Goal: Information Seeking & Learning: Understand process/instructions

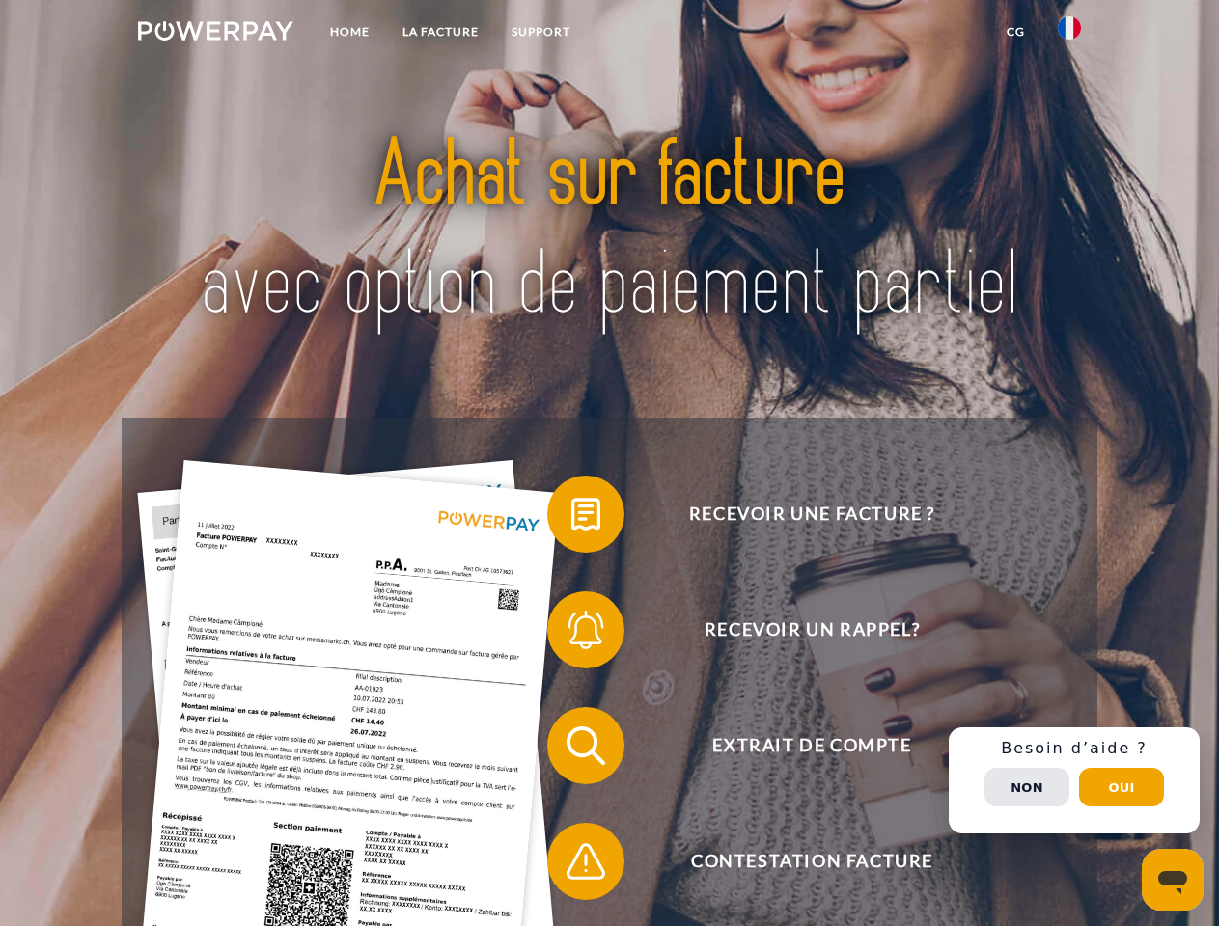
click at [215, 34] on img at bounding box center [215, 30] width 155 height 19
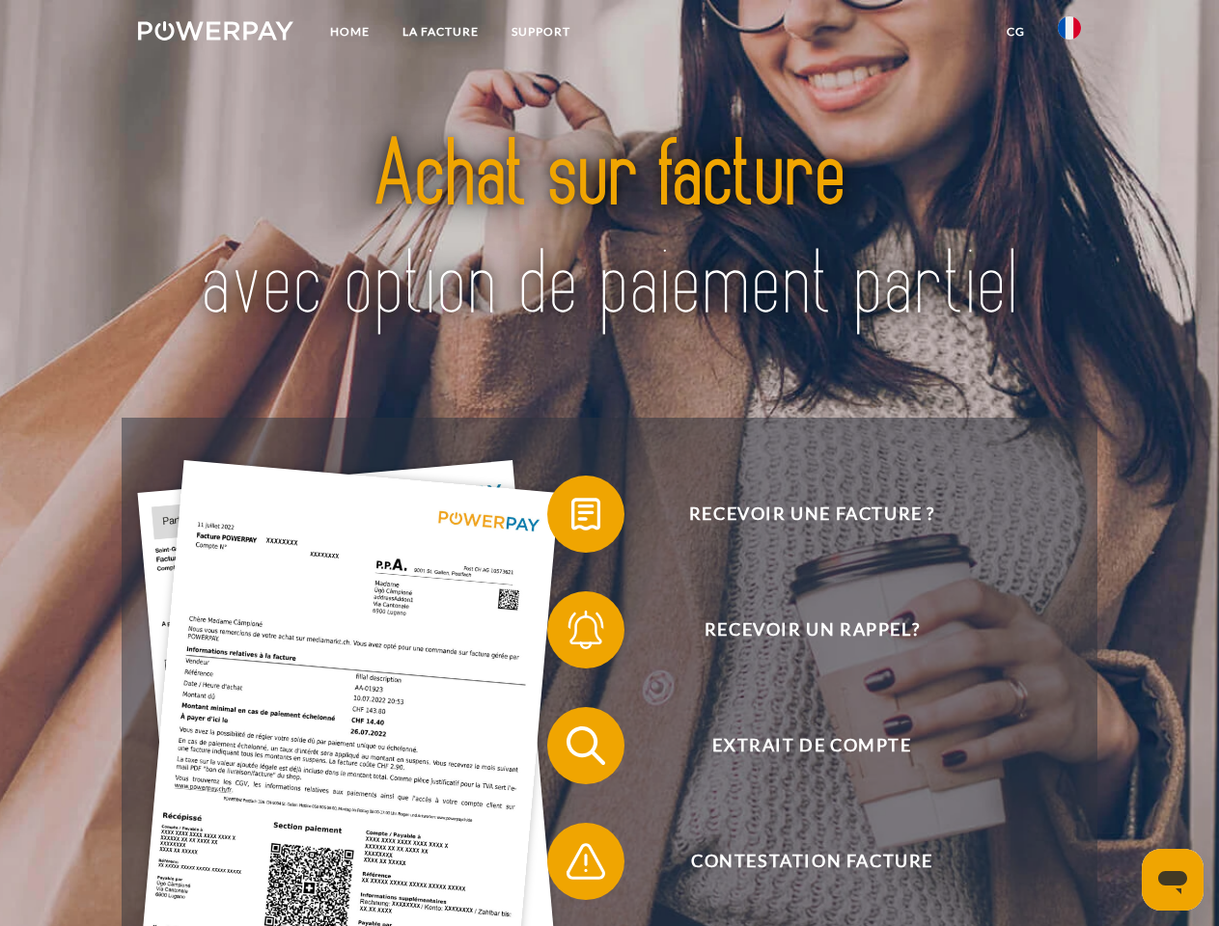
click at [1069, 34] on img at bounding box center [1069, 27] width 23 height 23
click at [1015, 32] on link "CG" at bounding box center [1015, 31] width 51 height 35
click at [571, 518] on span at bounding box center [557, 514] width 97 height 97
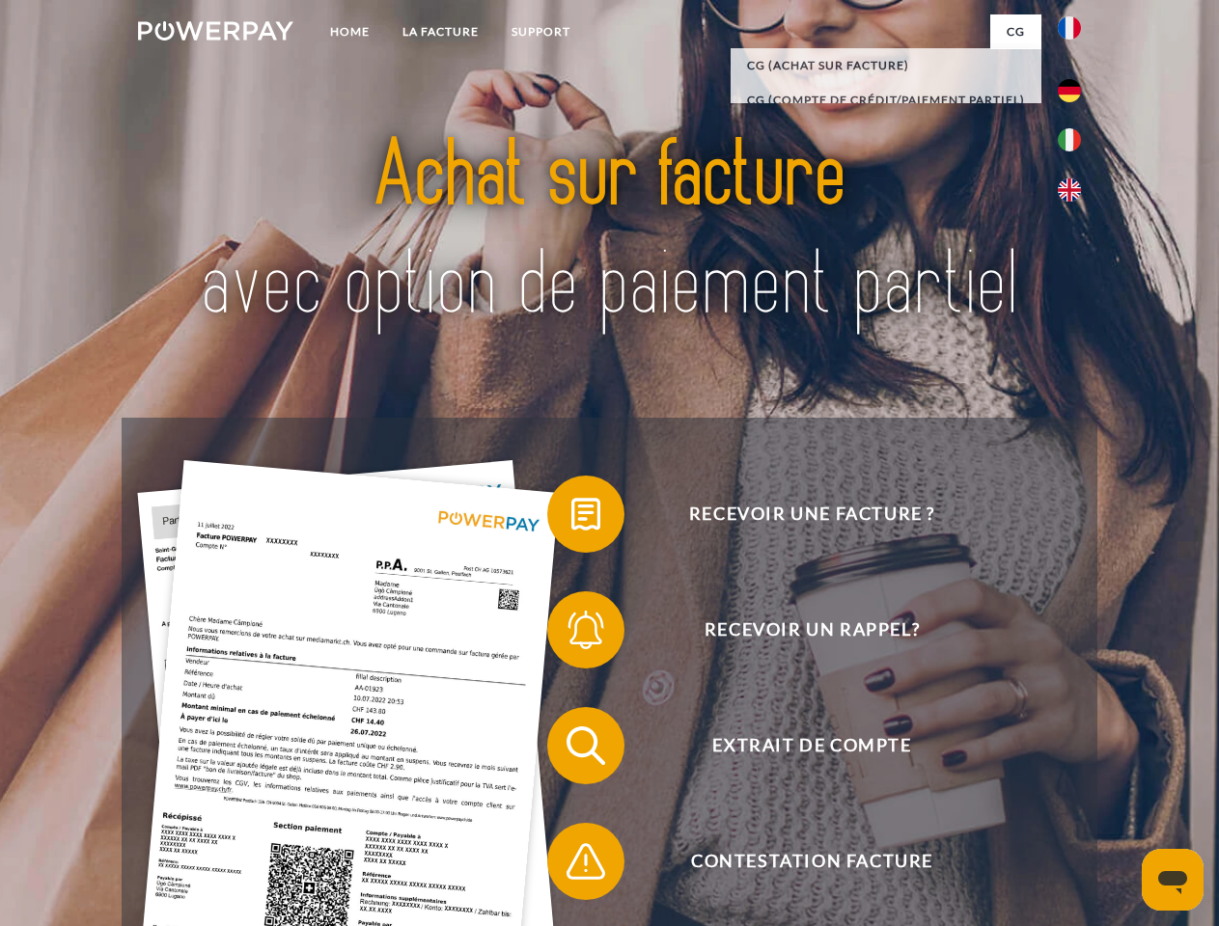
click at [571, 634] on span at bounding box center [557, 630] width 97 height 97
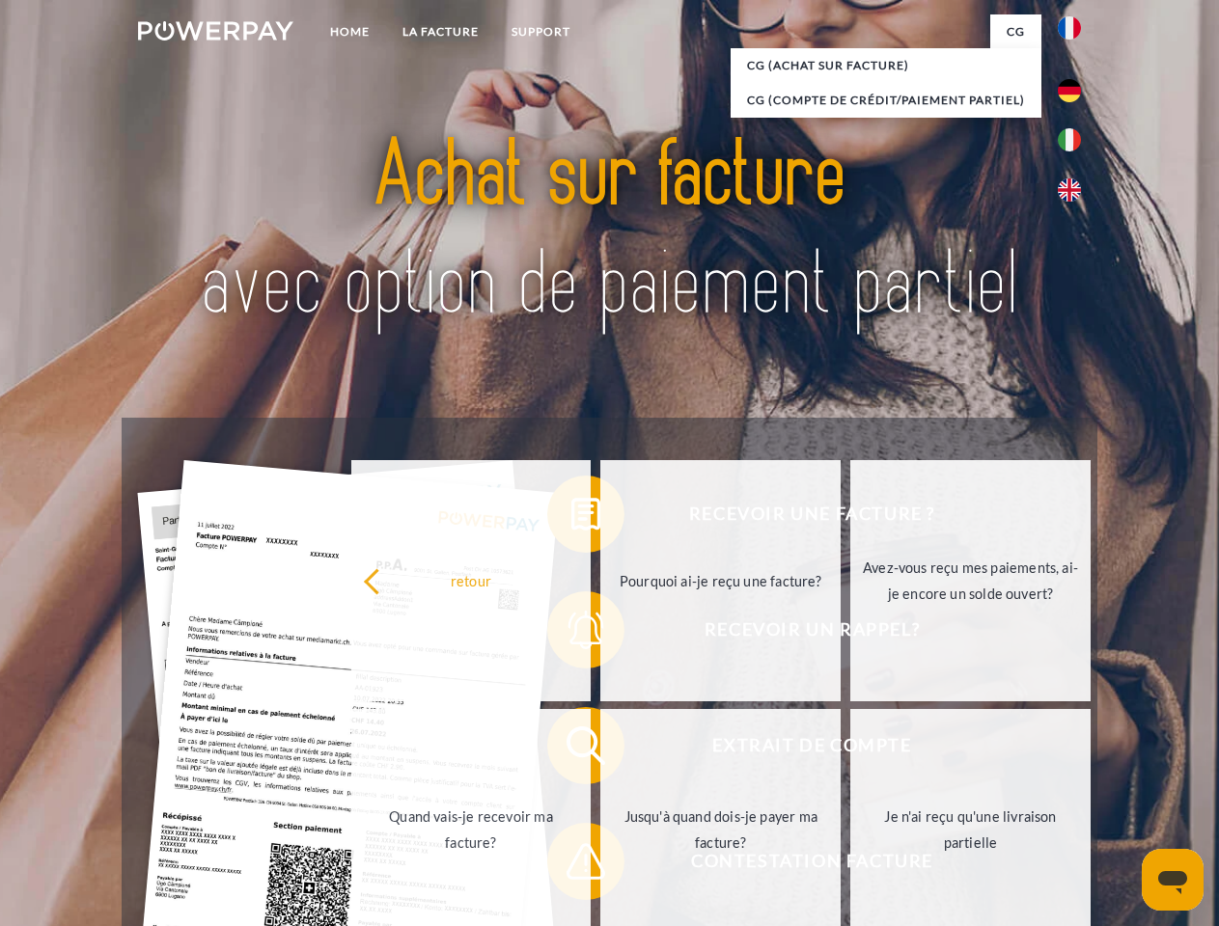
click at [600, 750] on link "Jusqu'à quand dois-je payer ma facture?" at bounding box center [720, 829] width 240 height 241
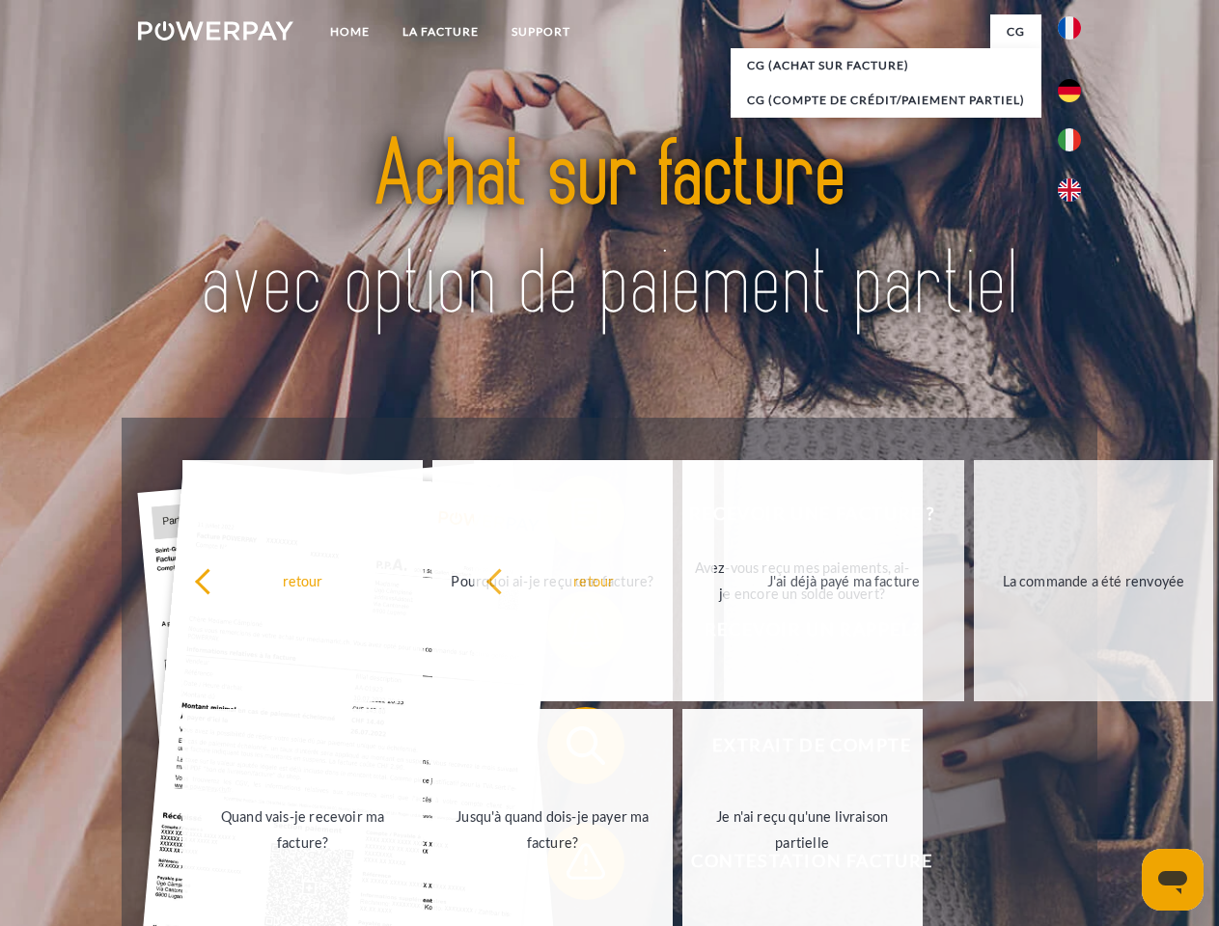
click at [571, 866] on span at bounding box center [557, 862] width 97 height 97
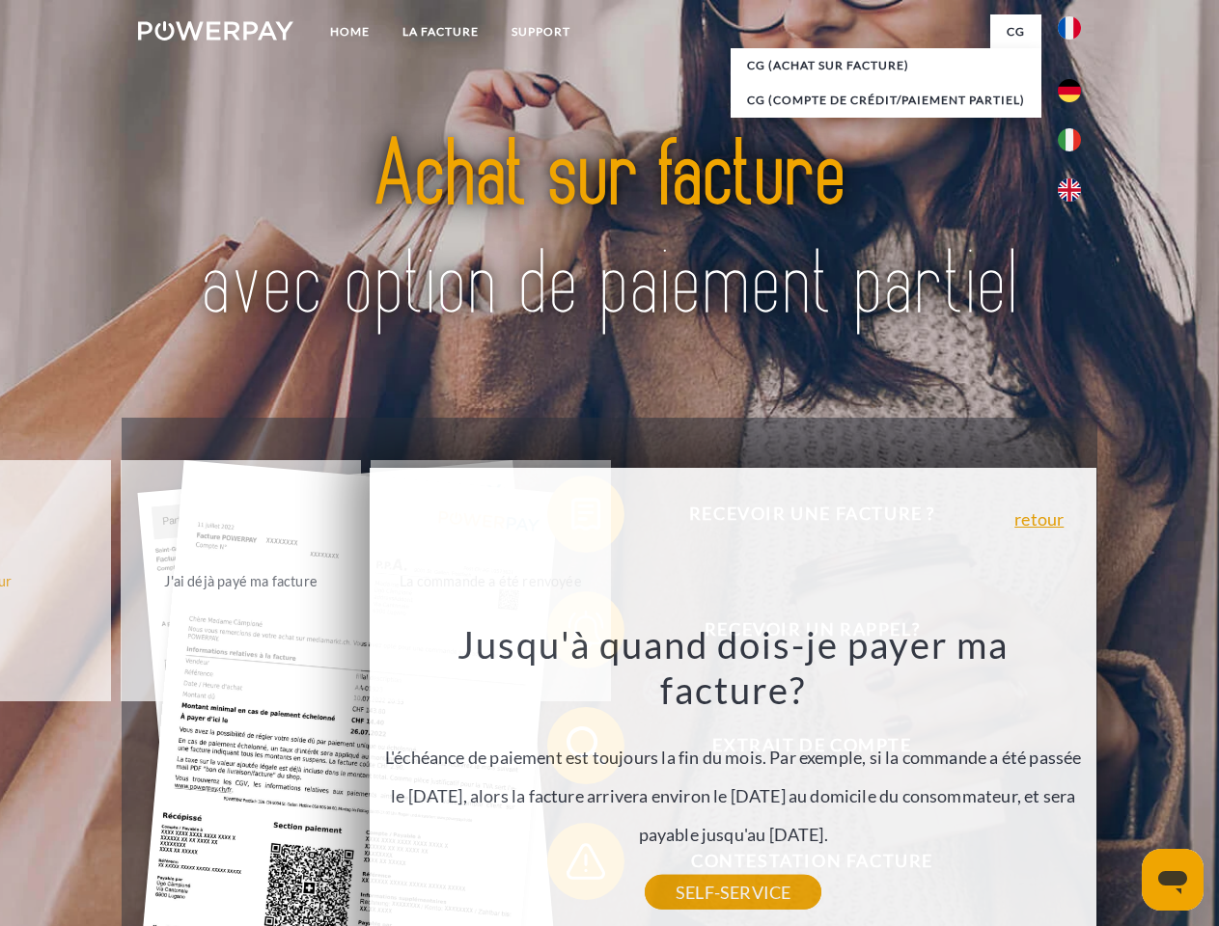
click at [1074, 781] on div "Recevoir une facture ? Recevoir un rappel? Extrait de compte retour" at bounding box center [609, 804] width 975 height 772
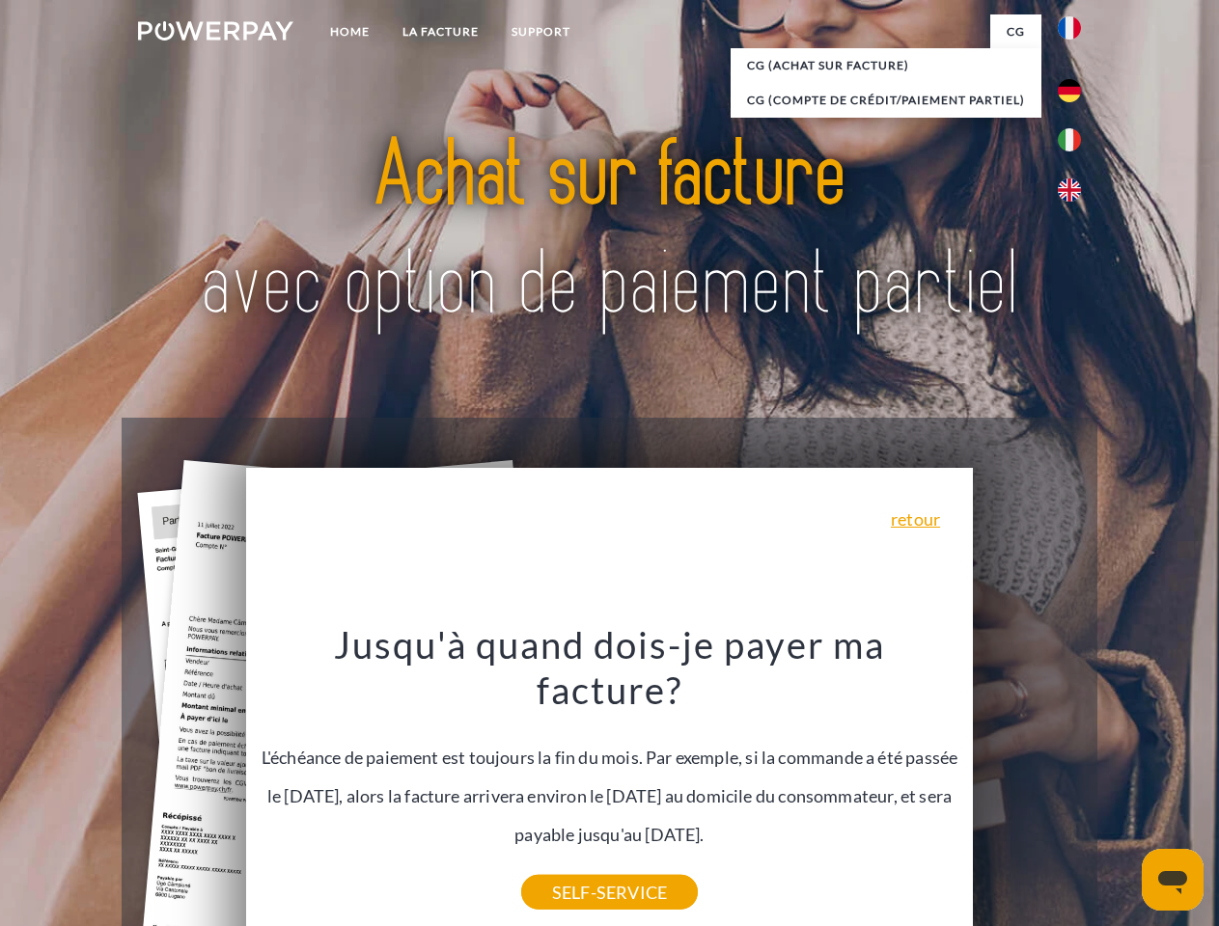
click at [1027, 785] on span "Extrait de compte" at bounding box center [811, 745] width 473 height 77
click at [1121, 787] on header "Home LA FACTURE Support" at bounding box center [609, 666] width 1219 height 1333
